Goal: Task Accomplishment & Management: Complete application form

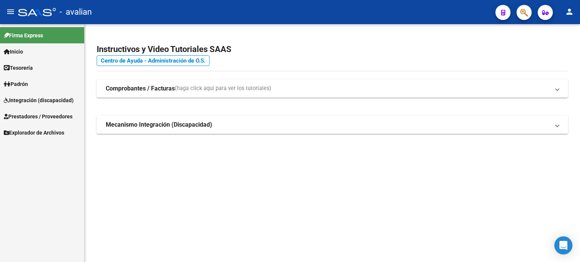
click at [37, 114] on span "Prestadores / Proveedores" at bounding box center [38, 116] width 69 height 8
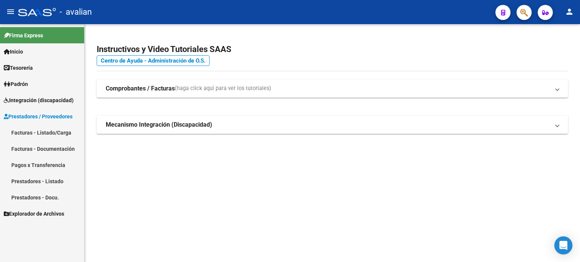
click at [52, 135] on link "Facturas - Listado/Carga" at bounding box center [42, 133] width 84 height 16
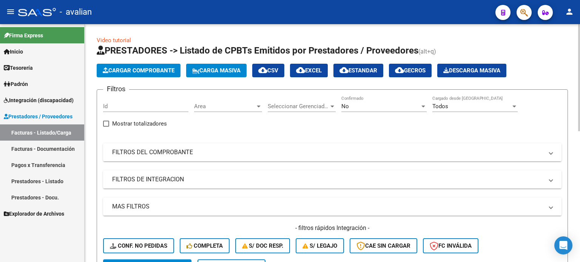
click at [277, 104] on span "Seleccionar Gerenciador" at bounding box center [298, 106] width 61 height 7
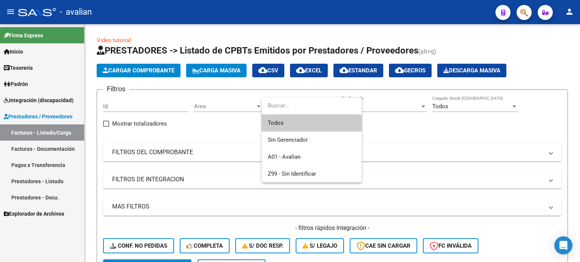
click at [225, 106] on div at bounding box center [290, 131] width 580 height 262
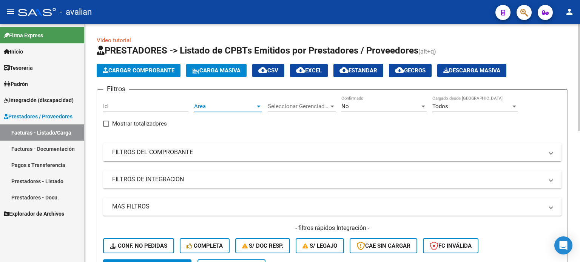
click at [243, 105] on span "Area" at bounding box center [224, 106] width 61 height 7
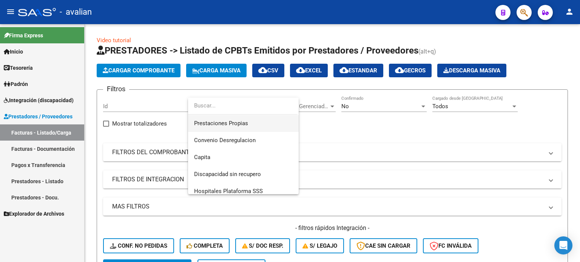
scroll to position [90, 0]
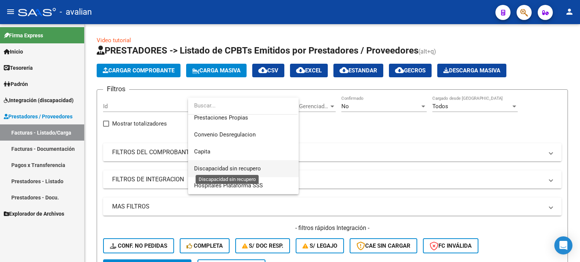
click at [240, 166] on span "Discapacidad sin recupero" at bounding box center [227, 168] width 67 height 7
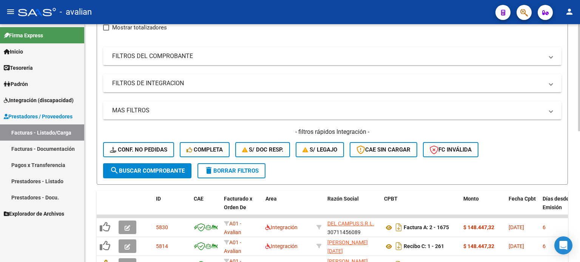
scroll to position [100, 0]
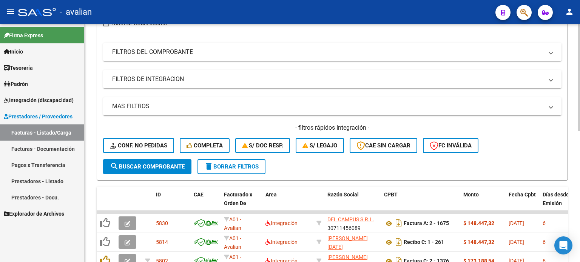
click at [172, 166] on span "search Buscar Comprobante" at bounding box center [147, 166] width 75 height 7
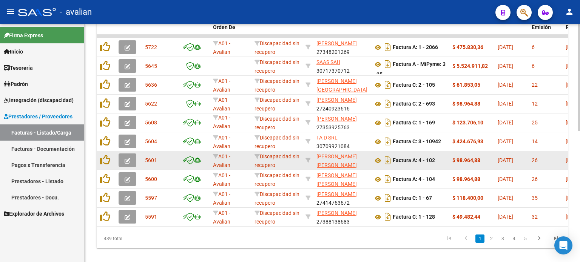
scroll to position [251, 0]
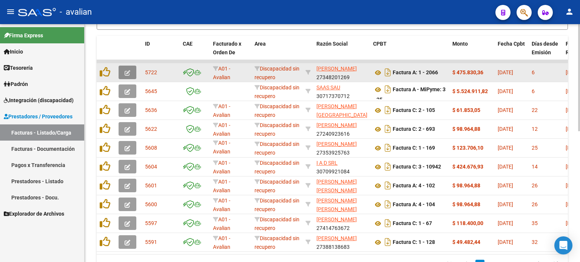
click at [128, 70] on icon "button" at bounding box center [128, 73] width 6 height 6
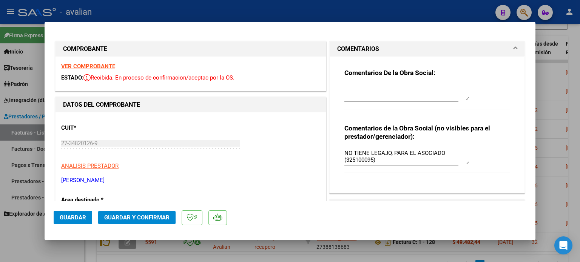
scroll to position [25, 0]
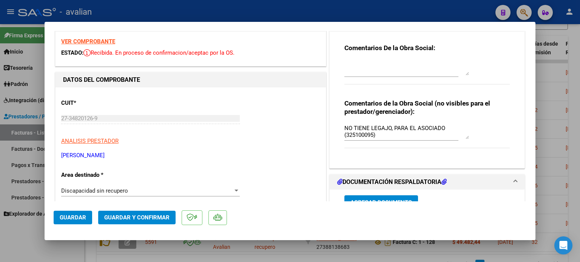
type input "$ 0,00"
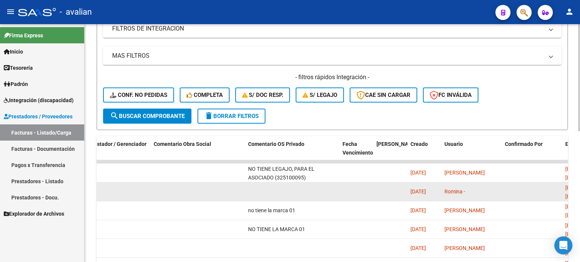
scroll to position [126, 0]
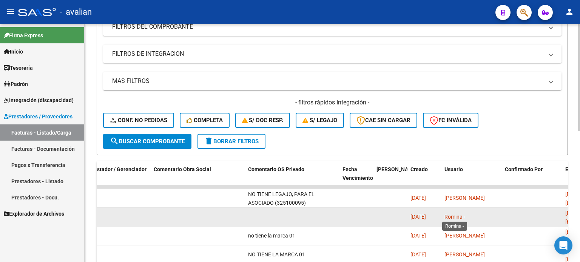
click at [451, 216] on span "Romina -" at bounding box center [454, 217] width 21 height 6
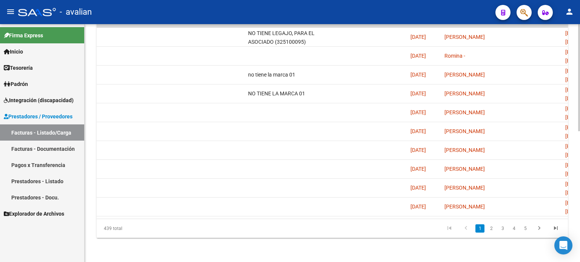
scroll to position [0, 974]
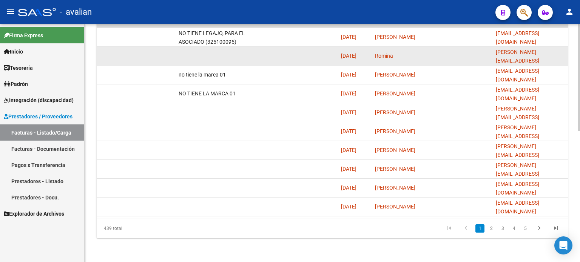
drag, startPoint x: 492, startPoint y: 48, endPoint x: 551, endPoint y: 46, distance: 58.9
click at [551, 47] on datatable-body-cell "[PERSON_NAME][EMAIL_ADDRESS][DOMAIN_NAME]" at bounding box center [530, 56] width 75 height 18
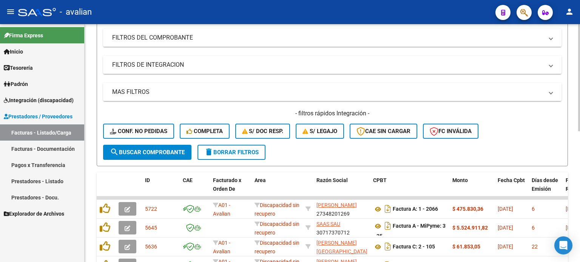
scroll to position [14, 0]
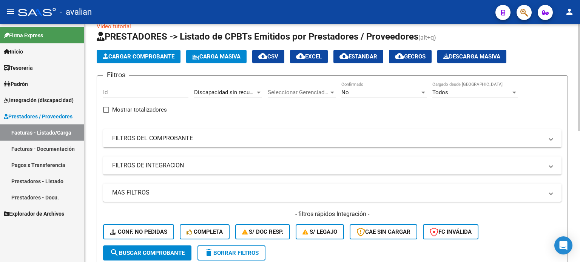
click at [250, 94] on span "Discapacidad sin recupero" at bounding box center [227, 92] width 67 height 7
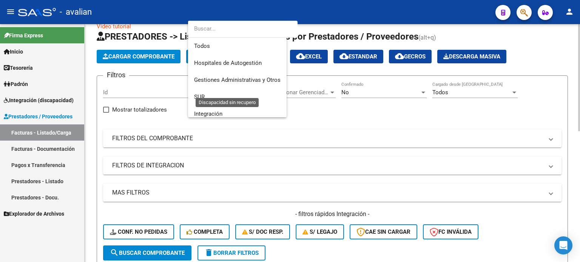
scroll to position [90, 0]
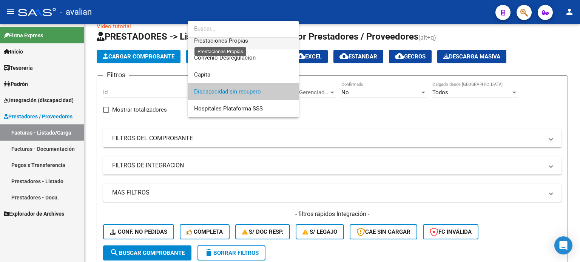
click at [234, 40] on span "Prestaciones Propias" at bounding box center [221, 40] width 54 height 7
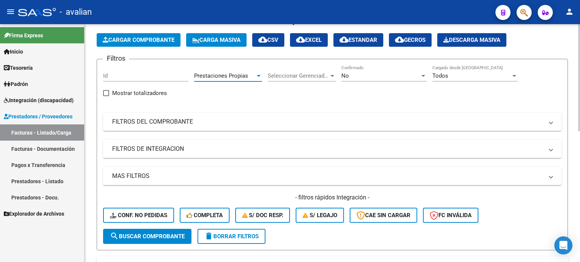
scroll to position [39, 0]
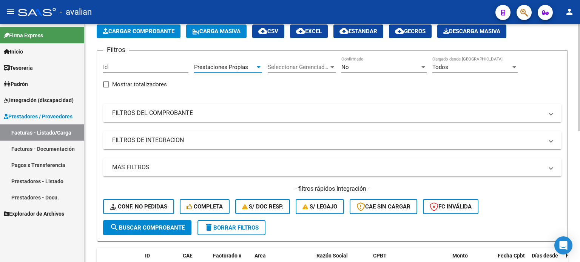
click at [173, 225] on span "search Buscar Comprobante" at bounding box center [147, 228] width 75 height 7
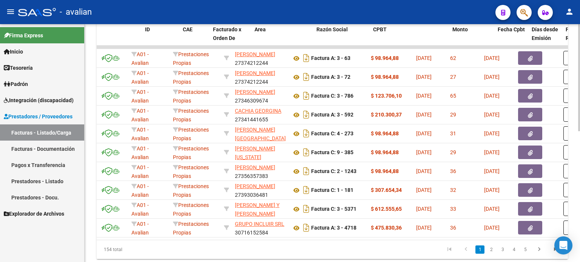
scroll to position [0, 0]
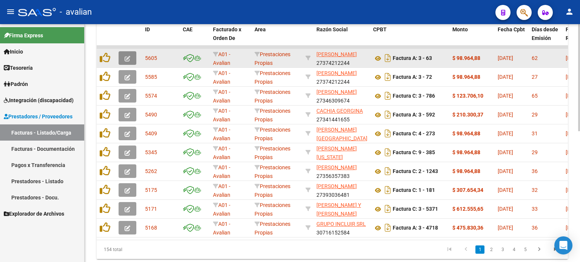
click at [126, 57] on icon "button" at bounding box center [128, 59] width 6 height 6
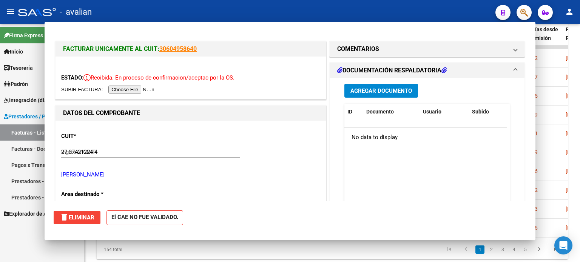
type input "$ 0,00"
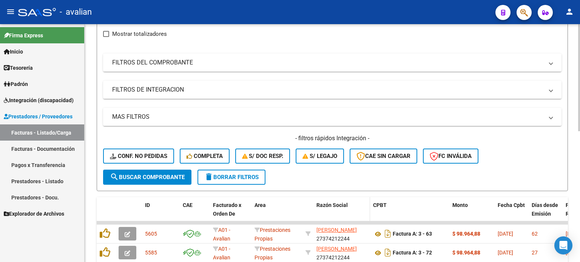
scroll to position [89, 0]
